Goal: Task Accomplishment & Management: Manage account settings

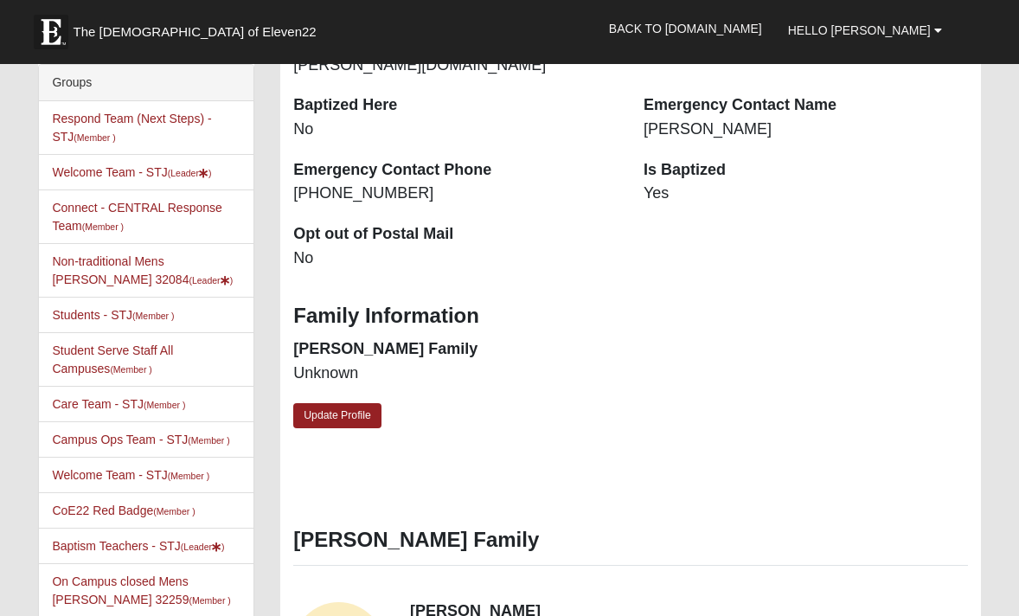
scroll to position [382, 0]
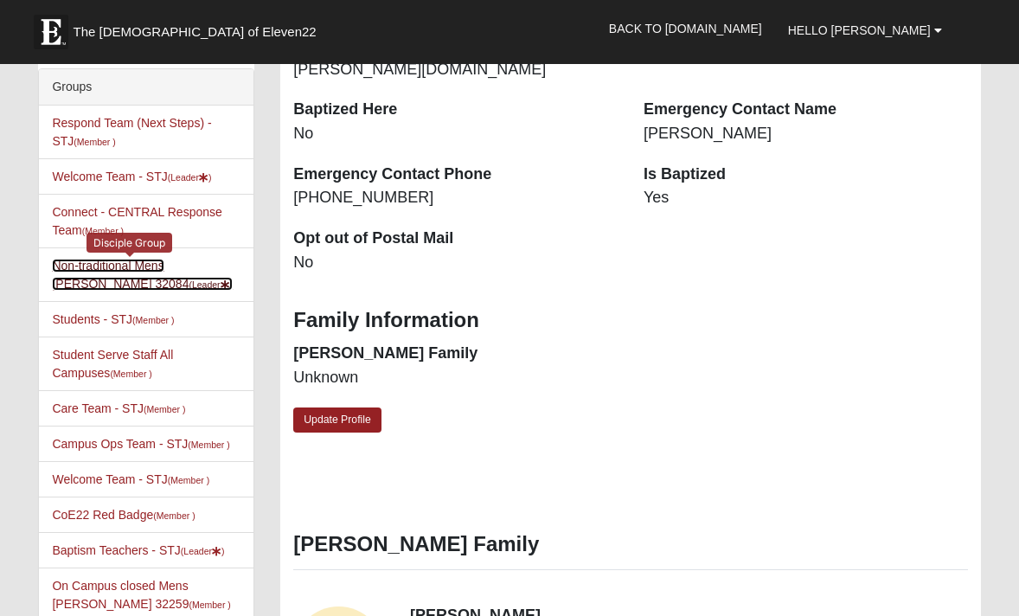
click at [168, 271] on link "Non-traditional Mens Didway 32084 (Leader )" at bounding box center [142, 275] width 181 height 32
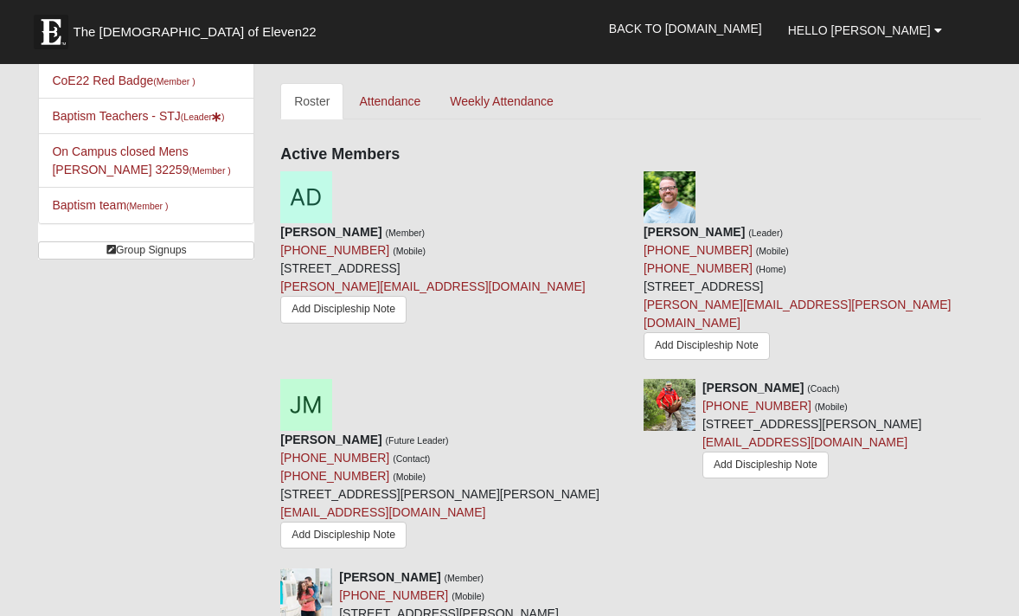
scroll to position [506, 0]
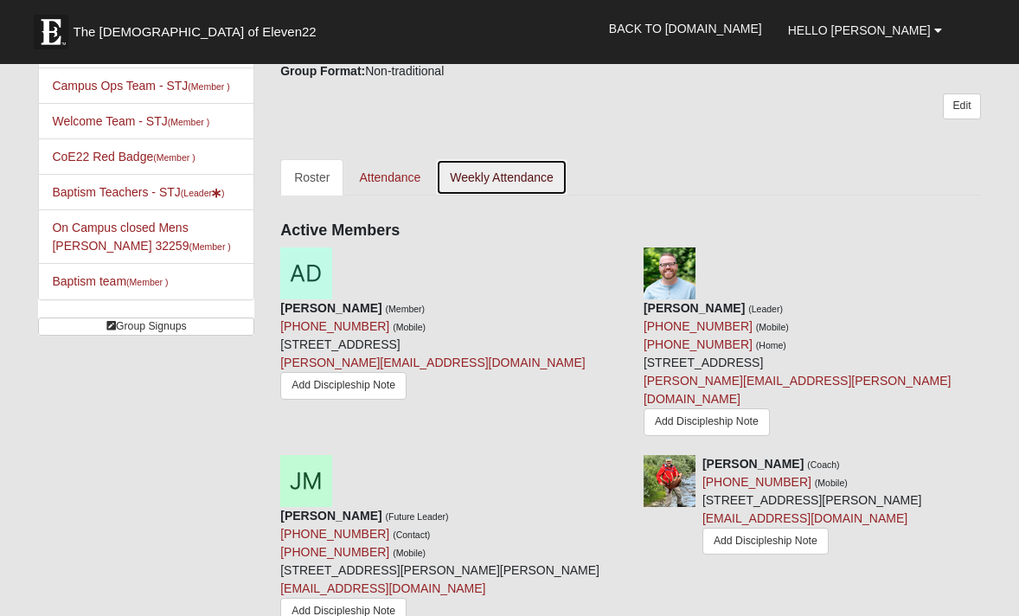
click at [480, 176] on link "Weekly Attendance" at bounding box center [502, 177] width 132 height 36
